Goal: Navigation & Orientation: Find specific page/section

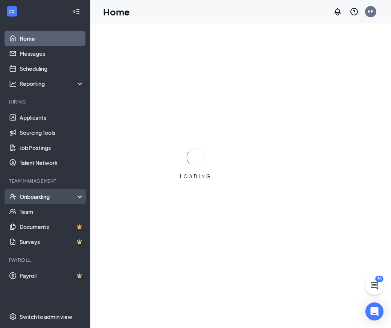
click at [54, 199] on div "Onboarding" at bounding box center [49, 197] width 58 height 8
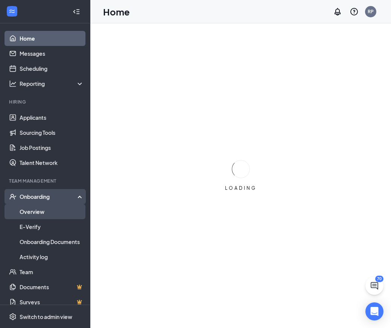
click at [51, 211] on link "Overview" at bounding box center [52, 211] width 64 height 15
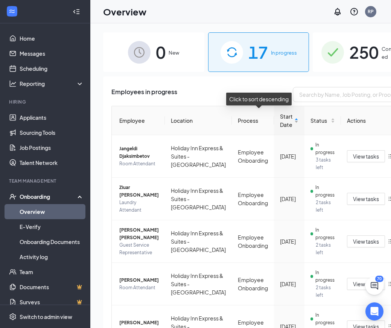
click at [280, 122] on div "Start Date" at bounding box center [289, 120] width 18 height 17
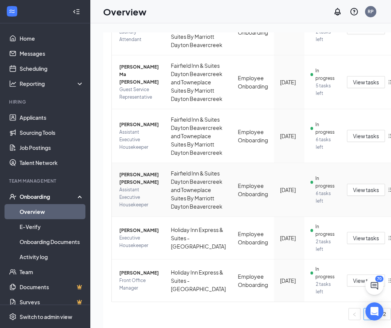
scroll to position [609, 0]
click at [136, 171] on span "[PERSON_NAME] [PERSON_NAME]" at bounding box center [139, 178] width 40 height 15
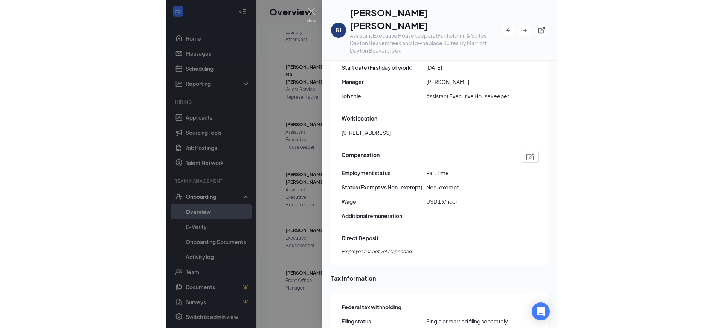
scroll to position [475, 0]
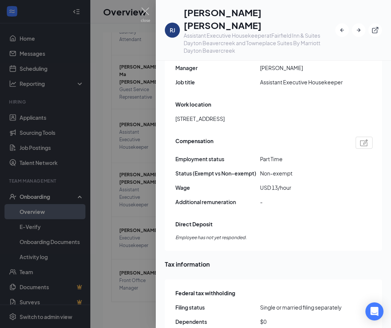
click at [82, 157] on div at bounding box center [195, 164] width 391 height 328
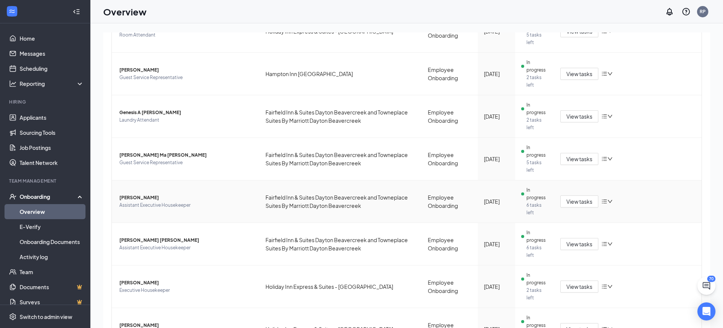
scroll to position [186, 0]
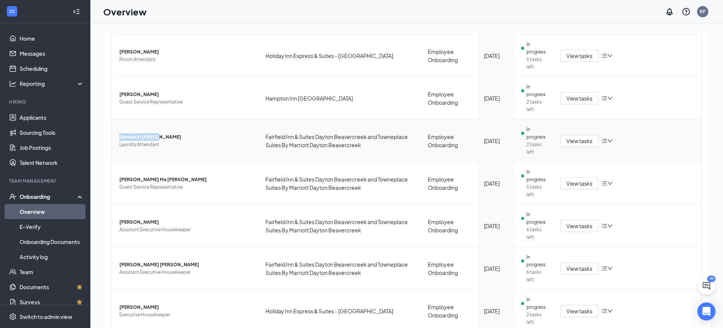
drag, startPoint x: 165, startPoint y: 136, endPoint x: 118, endPoint y: 138, distance: 47.1
click at [118, 138] on td "Genesis A [PERSON_NAME] Laundry Attendant" at bounding box center [186, 141] width 148 height 43
copy span "Genesis A [PERSON_NAME]"
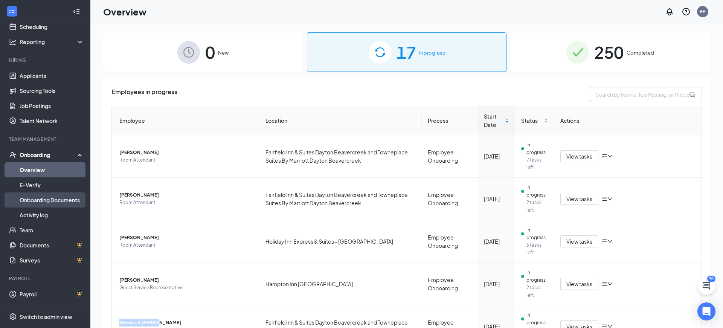
scroll to position [0, 0]
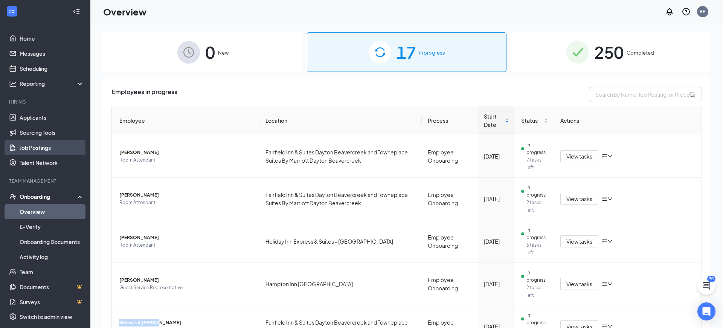
click at [44, 151] on link "Job Postings" at bounding box center [52, 147] width 64 height 15
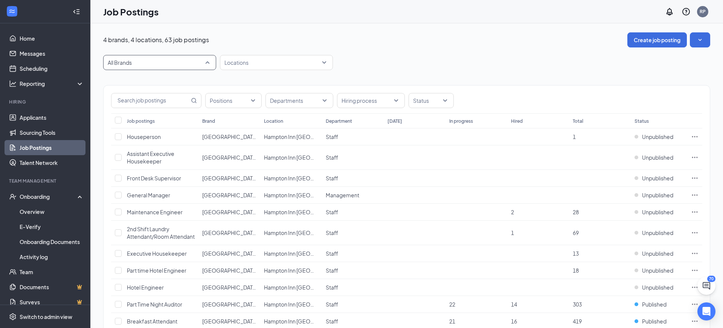
click at [193, 59] on span "All Brands" at bounding box center [156, 63] width 97 height 8
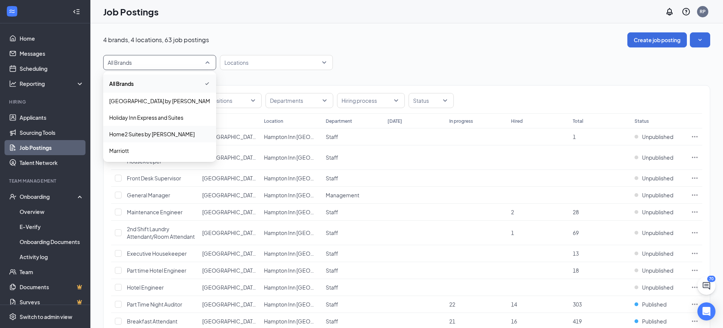
click at [188, 131] on span "Home2 Suites by [PERSON_NAME]" at bounding box center [159, 134] width 101 height 8
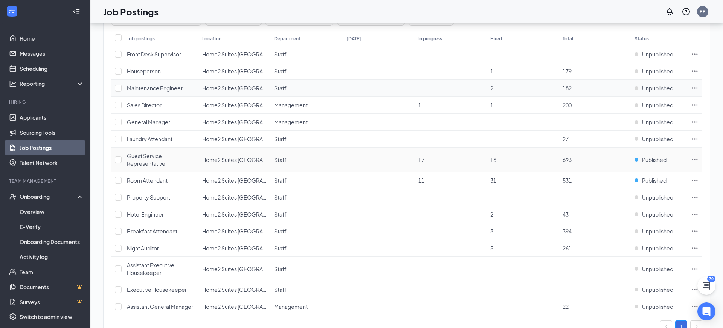
scroll to position [112, 0]
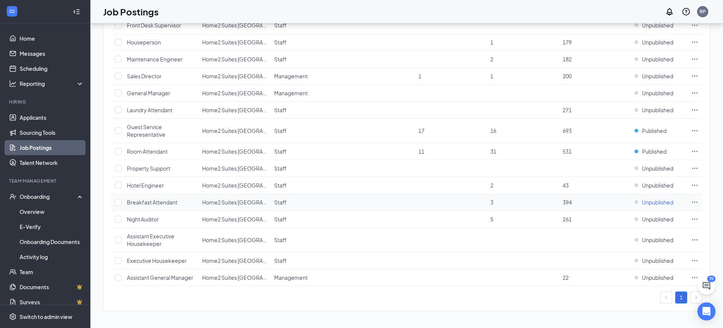
click at [391, 201] on span "Unpublished" at bounding box center [657, 203] width 31 height 8
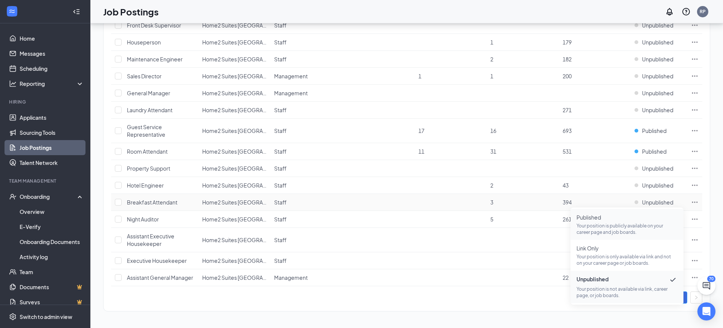
click at [391, 223] on p "Your position is publicly available on your career page and job boards." at bounding box center [627, 229] width 101 height 13
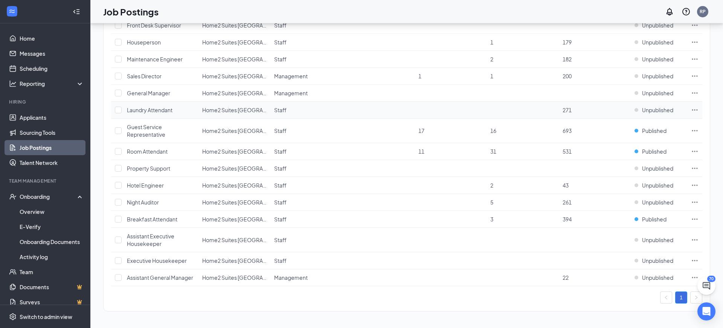
scroll to position [0, 0]
